Goal: Task Accomplishment & Management: Manage account settings

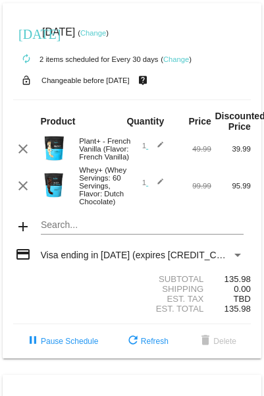
click at [106, 30] on link "Change" at bounding box center [93, 33] width 26 height 8
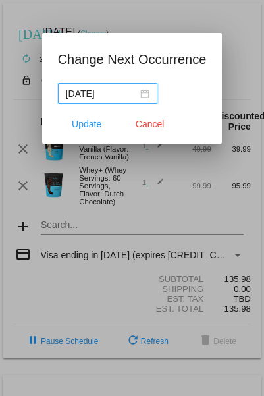
click at [150, 96] on div "[DATE]" at bounding box center [108, 93] width 84 height 14
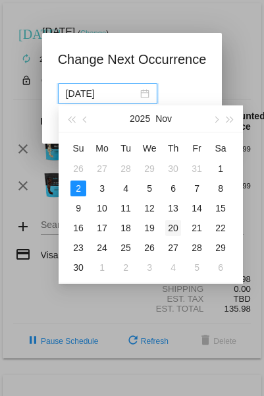
click at [171, 227] on div "20" at bounding box center [173, 228] width 16 height 16
type input "[DATE]"
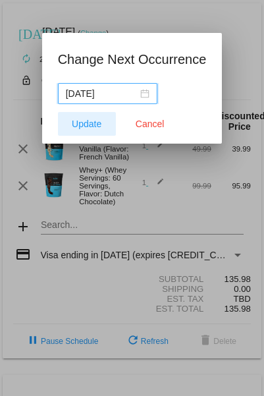
click at [94, 125] on span "Update" at bounding box center [87, 124] width 30 height 11
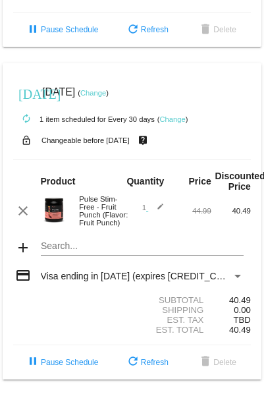
scroll to position [666, 0]
click at [106, 89] on link "Change" at bounding box center [93, 93] width 26 height 8
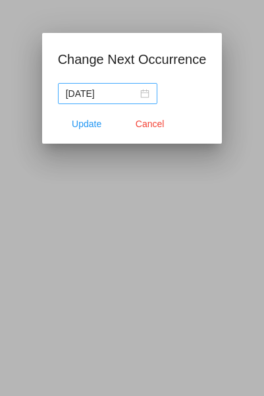
click at [150, 94] on div "[DATE]" at bounding box center [108, 93] width 84 height 14
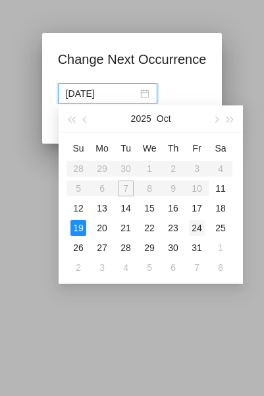
click at [194, 228] on div "24" at bounding box center [197, 228] width 16 height 16
type input "[DATE]"
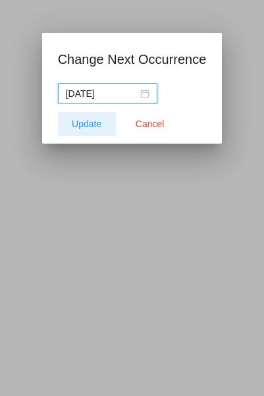
click at [97, 126] on span "Update" at bounding box center [87, 124] width 30 height 11
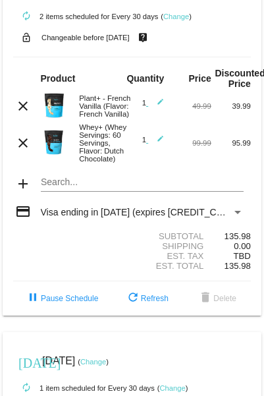
scroll to position [0, 0]
